Goal: Information Seeking & Learning: Learn about a topic

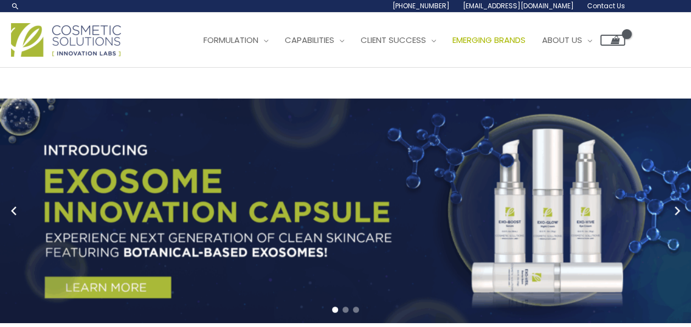
click at [453, 46] on span "Emerging Brands" at bounding box center [489, 40] width 73 height 12
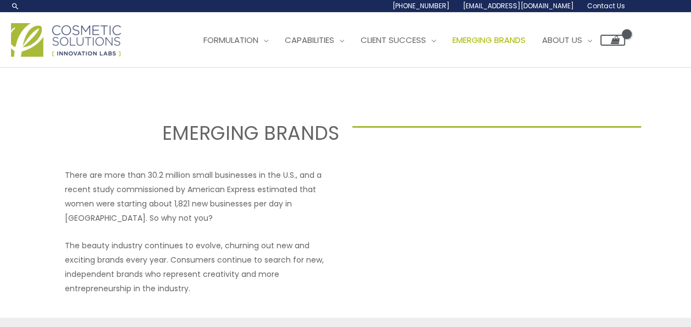
click at [453, 46] on span "Emerging Brands" at bounding box center [489, 40] width 73 height 12
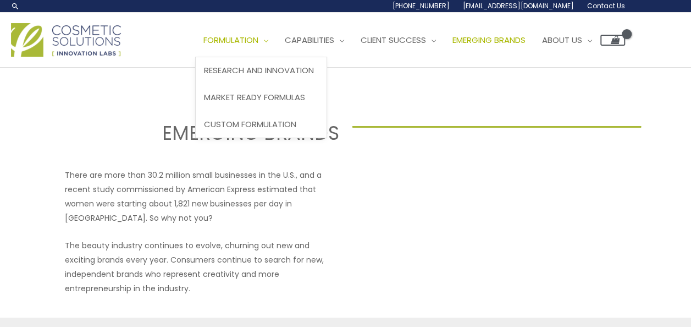
click at [203, 46] on span "Formulation" at bounding box center [230, 40] width 55 height 12
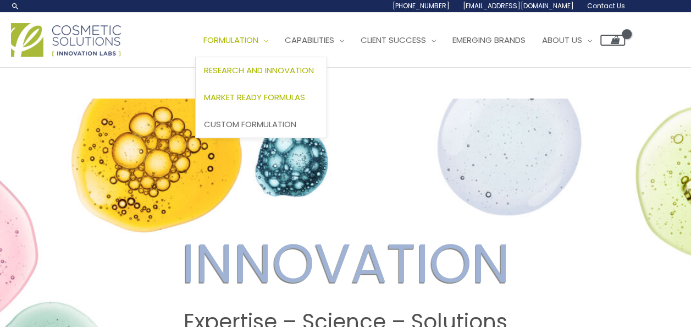
click at [204, 103] on span "Market Ready Formulas" at bounding box center [254, 97] width 101 height 12
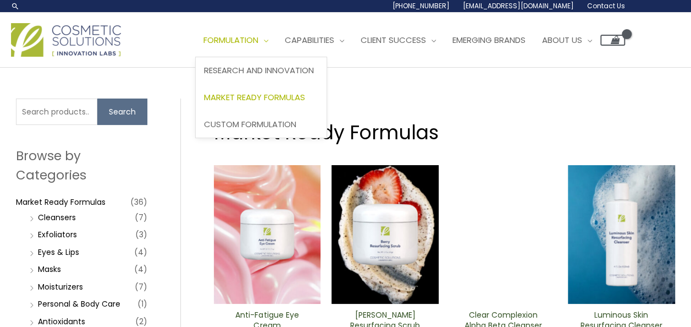
click at [204, 103] on span "Market Ready Formulas" at bounding box center [254, 97] width 101 height 12
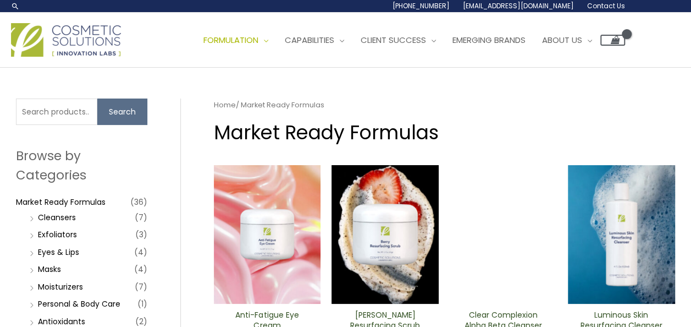
click at [65, 57] on img at bounding box center [66, 40] width 110 height 34
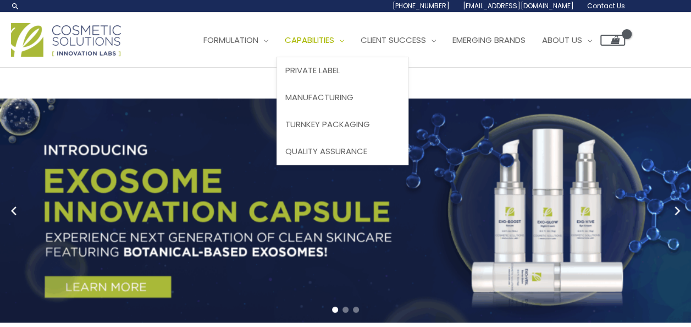
click at [285, 46] on span "Capabilities" at bounding box center [309, 40] width 49 height 12
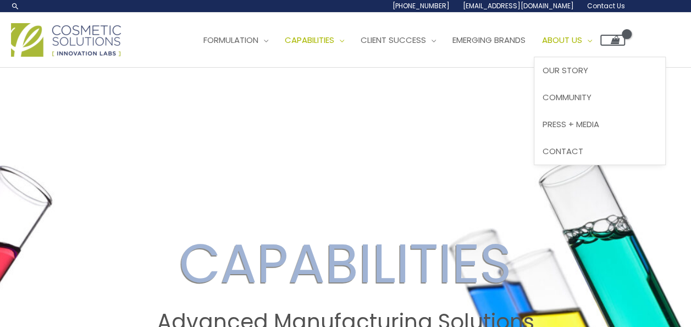
click at [542, 46] on span "About Us" at bounding box center [562, 40] width 40 height 12
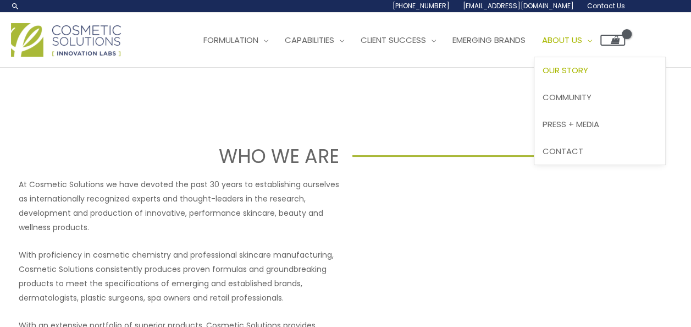
click at [543, 76] on span "Our Story" at bounding box center [566, 70] width 46 height 12
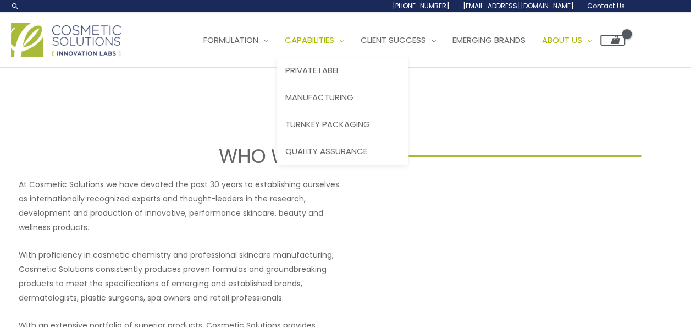
click at [334, 46] on span "Site Navigation" at bounding box center [339, 40] width 10 height 12
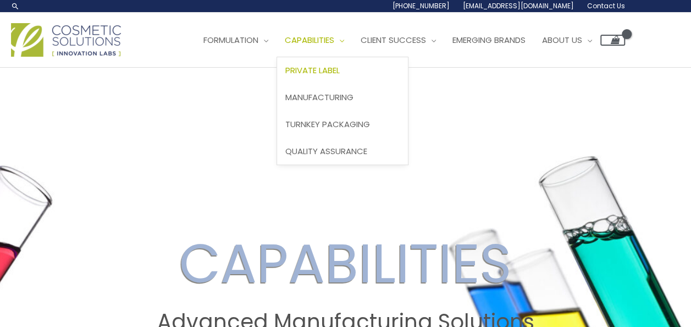
click at [277, 84] on link "Private Label" at bounding box center [342, 70] width 131 height 27
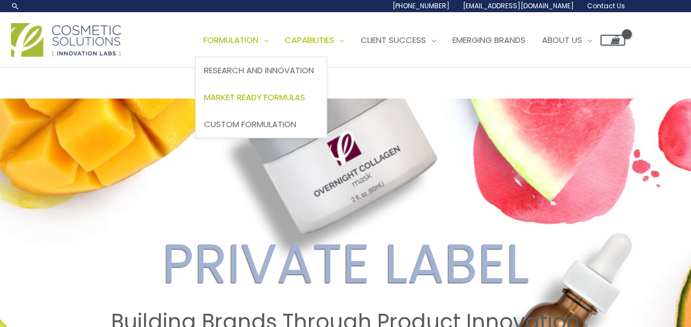
click at [204, 103] on span "Market Ready Formulas" at bounding box center [254, 97] width 101 height 12
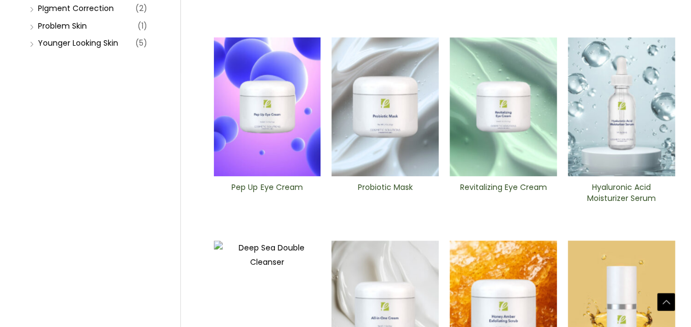
scroll to position [440, 0]
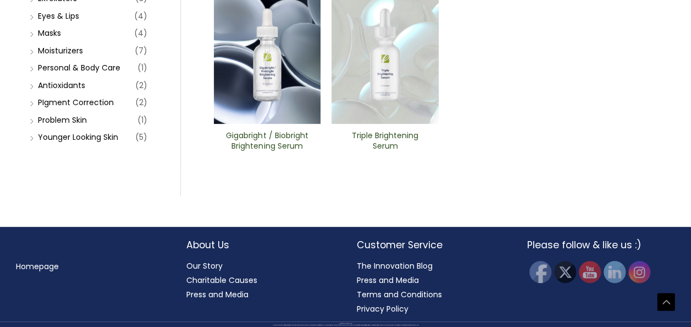
scroll to position [440, 0]
click at [252, 151] on h2 "Gigabright / Biobright Brightening Serum​" at bounding box center [267, 140] width 89 height 21
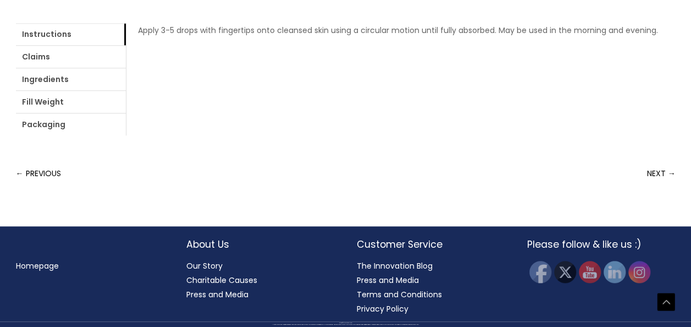
scroll to position [715, 0]
click at [89, 68] on link "Claims" at bounding box center [71, 57] width 110 height 22
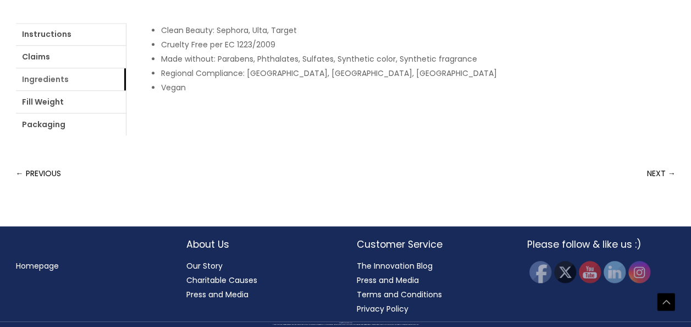
click at [126, 90] on link "Ingredients" at bounding box center [71, 79] width 110 height 22
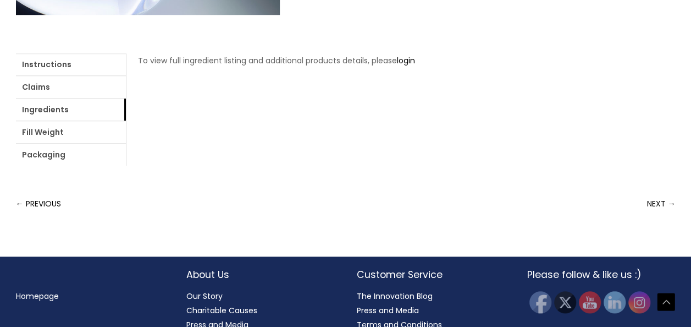
scroll to position [440, 0]
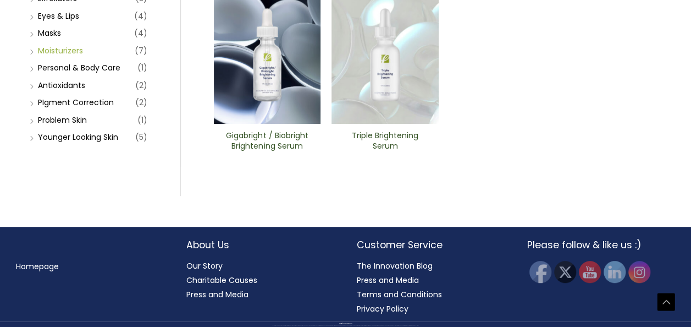
click at [56, 56] on link "Moisturizers" at bounding box center [60, 50] width 45 height 11
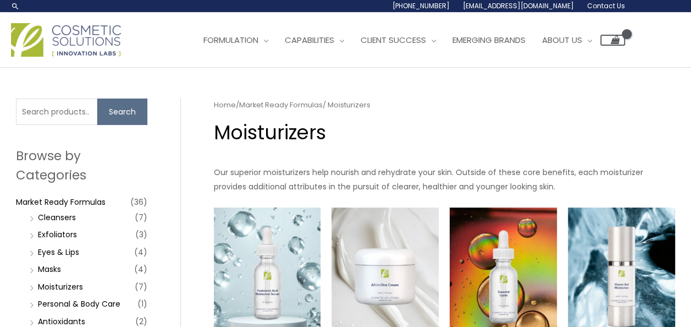
click at [63, 57] on img at bounding box center [66, 40] width 110 height 34
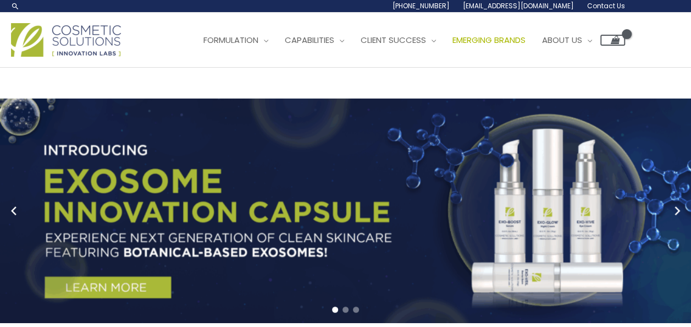
click at [444, 57] on link "Emerging Brands" at bounding box center [489, 40] width 90 height 33
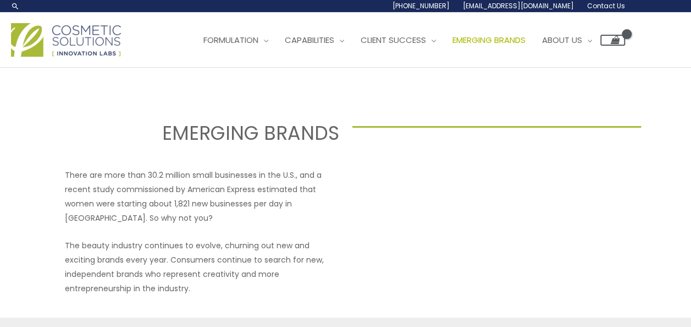
click at [109, 57] on img at bounding box center [66, 40] width 110 height 34
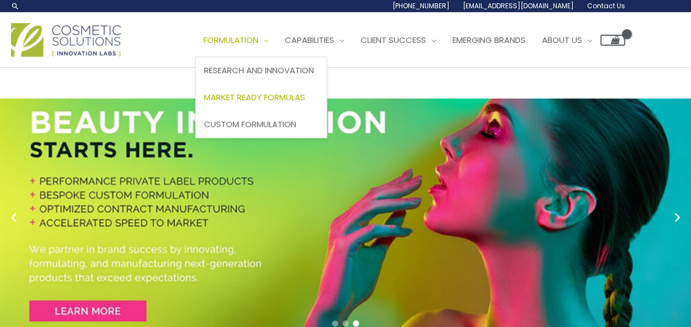
click at [204, 103] on span "Market Ready Formulas" at bounding box center [254, 97] width 101 height 12
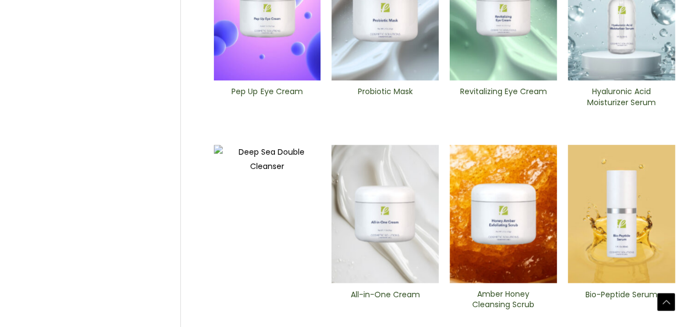
scroll to position [440, 0]
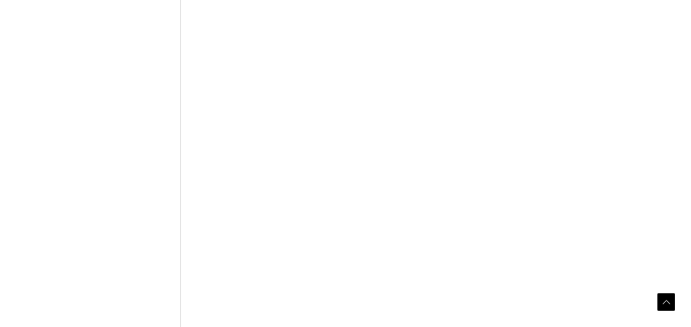
scroll to position [880, 0]
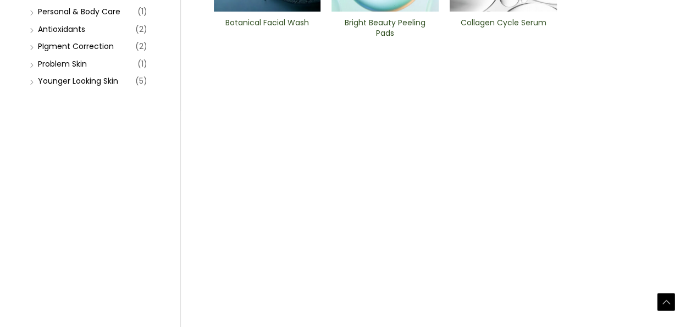
scroll to position [385, 0]
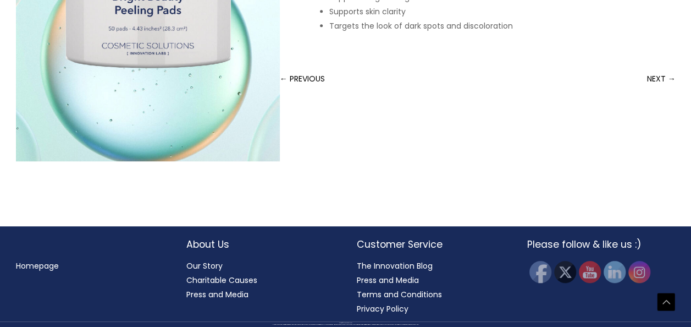
scroll to position [471, 0]
click at [663, 90] on link "NEXT →" at bounding box center [661, 79] width 29 height 22
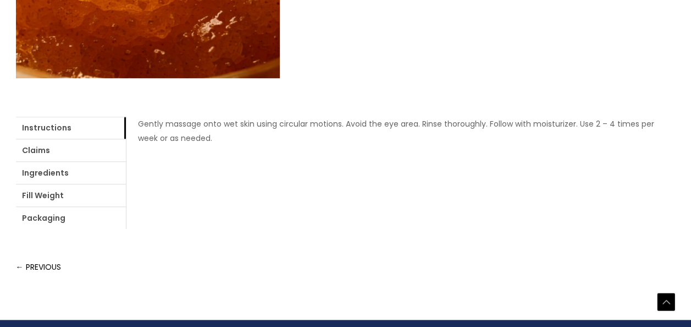
scroll to position [385, 0]
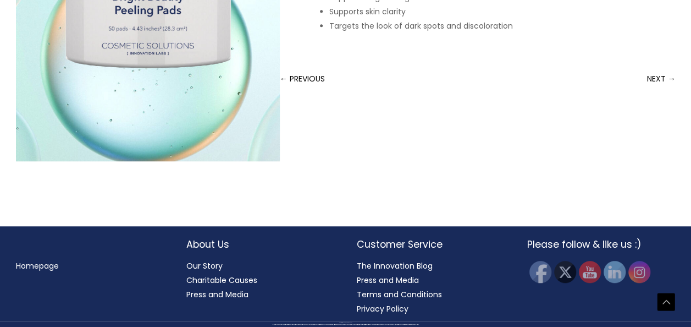
scroll to position [581, 0]
click at [659, 90] on link "NEXT →" at bounding box center [661, 79] width 29 height 22
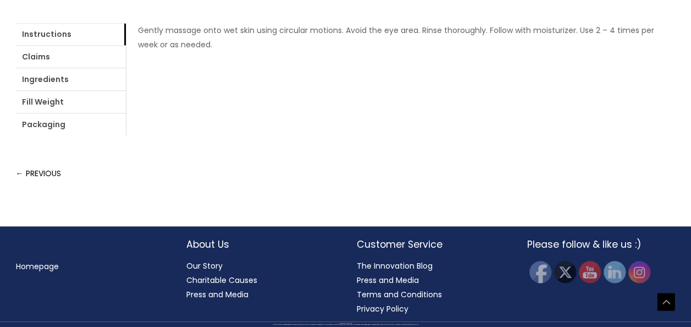
scroll to position [605, 0]
click at [89, 68] on link "Claims" at bounding box center [71, 57] width 110 height 22
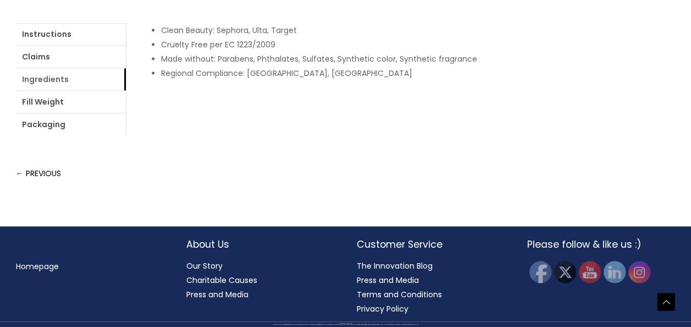
scroll to position [715, 0]
click at [126, 129] on link "Packaging" at bounding box center [71, 124] width 110 height 22
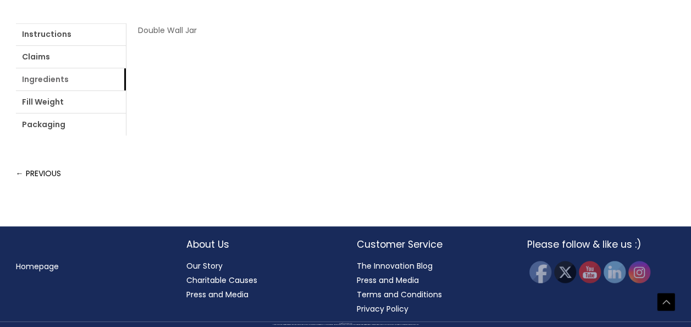
click at [124, 90] on link "Ingredients" at bounding box center [71, 79] width 110 height 22
click at [397, 36] on link "login" at bounding box center [406, 30] width 18 height 11
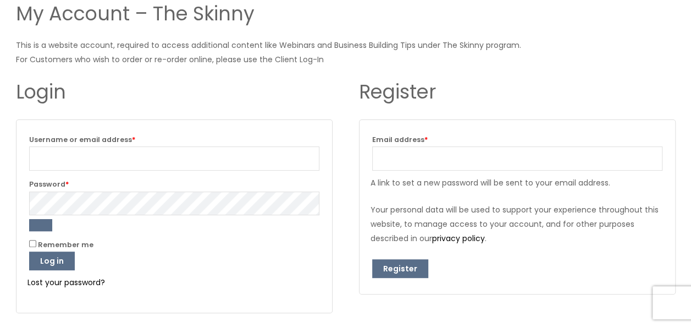
scroll to position [110, 0]
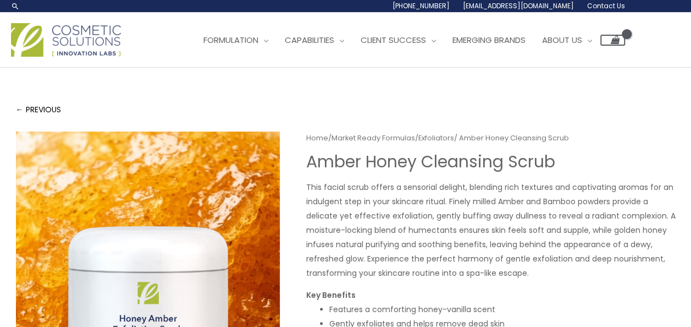
click at [78, 57] on img at bounding box center [66, 40] width 110 height 34
